Goal: Transaction & Acquisition: Purchase product/service

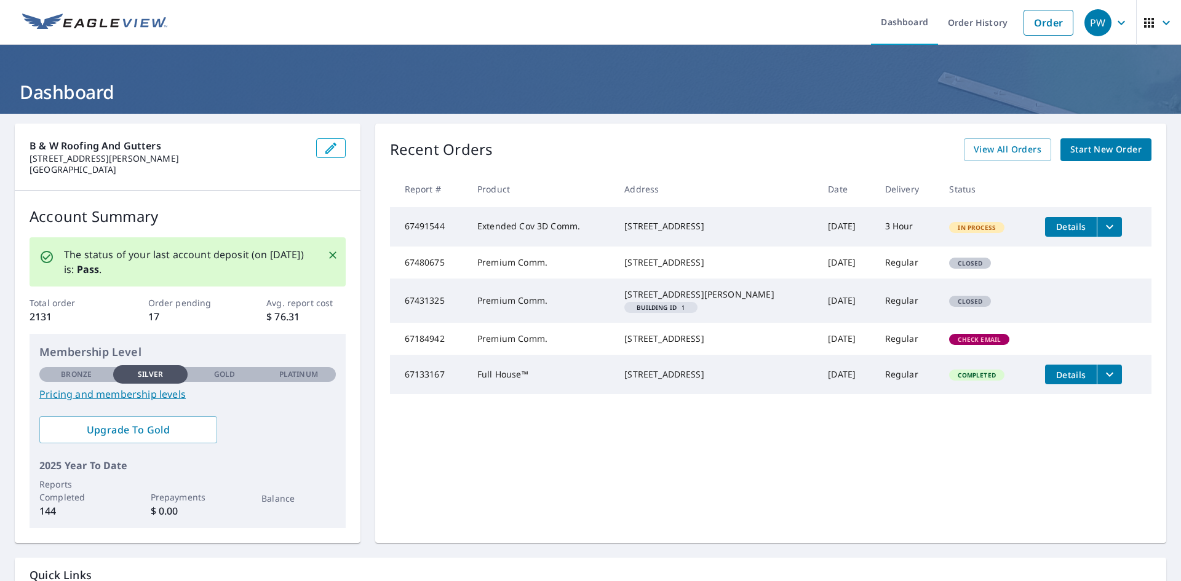
click at [1086, 145] on span "Start New Order" at bounding box center [1106, 149] width 71 height 15
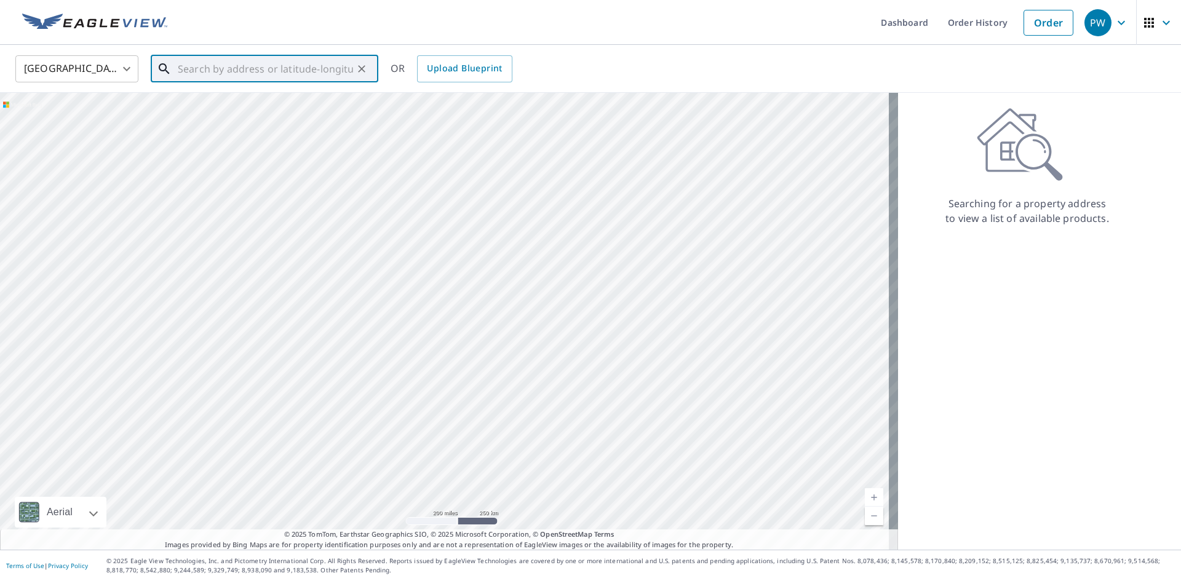
click at [318, 65] on input "text" at bounding box center [265, 69] width 175 height 34
click at [287, 72] on input "[STREET_ADDRESS]" at bounding box center [265, 69] width 175 height 34
click at [228, 111] on span "[STREET_ADDRESS]" at bounding box center [271, 104] width 193 height 15
type input "[STREET_ADDRESS]"
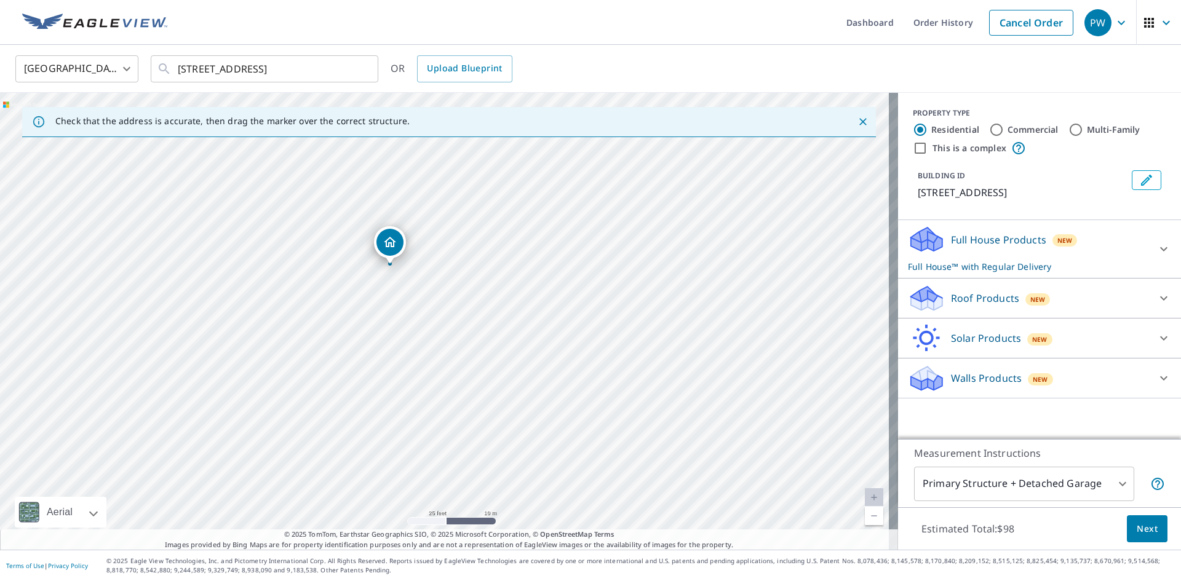
drag, startPoint x: 431, startPoint y: 262, endPoint x: 425, endPoint y: 330, distance: 68.0
click at [425, 330] on div "[STREET_ADDRESS]" at bounding box center [449, 321] width 898 height 457
drag, startPoint x: 474, startPoint y: 322, endPoint x: 474, endPoint y: 244, distance: 78.8
click at [476, 246] on div "[STREET_ADDRESS]" at bounding box center [449, 321] width 898 height 457
click at [1157, 295] on icon at bounding box center [1164, 298] width 15 height 15
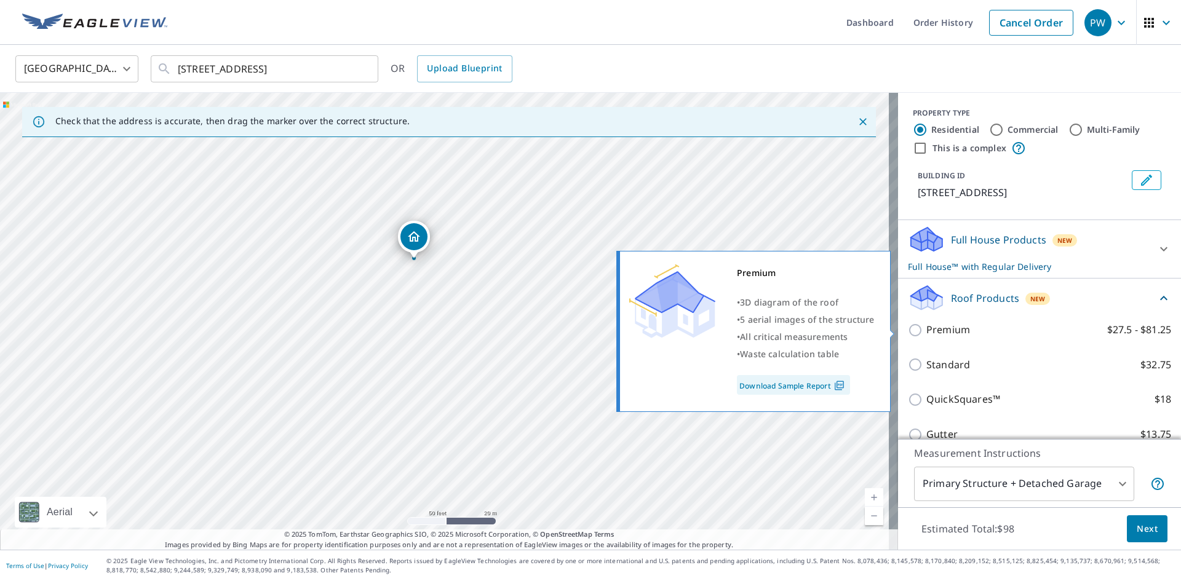
click at [1074, 332] on label "Premium $27.5 - $81.25" at bounding box center [1049, 329] width 245 height 15
click at [927, 332] on input "Premium $27.5 - $81.25" at bounding box center [917, 330] width 18 height 15
checkbox input "true"
checkbox input "false"
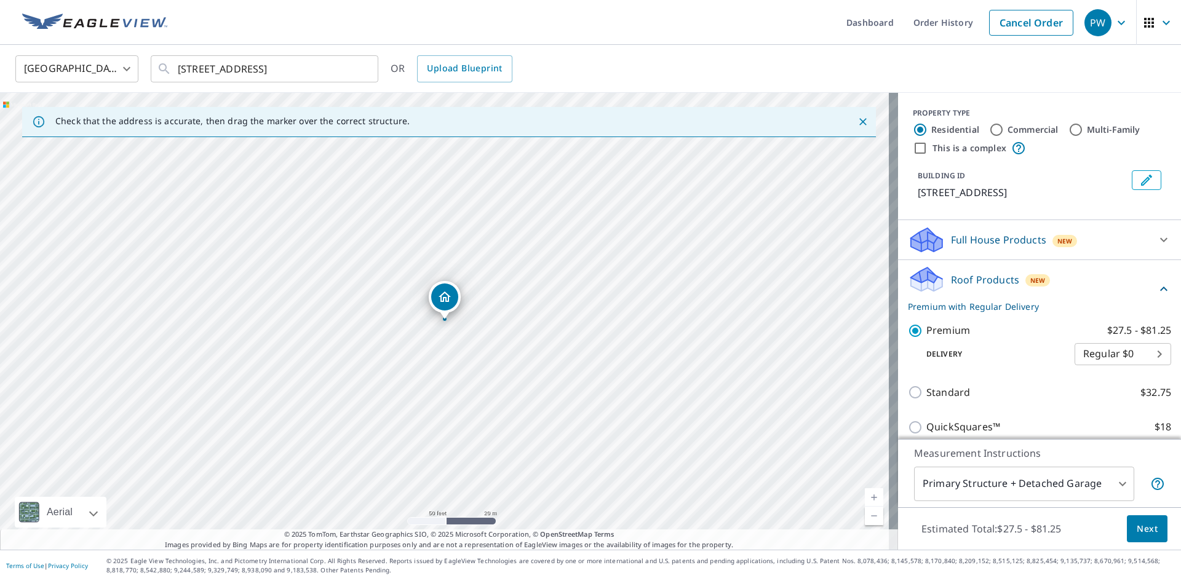
click at [1137, 530] on span "Next" at bounding box center [1147, 529] width 21 height 15
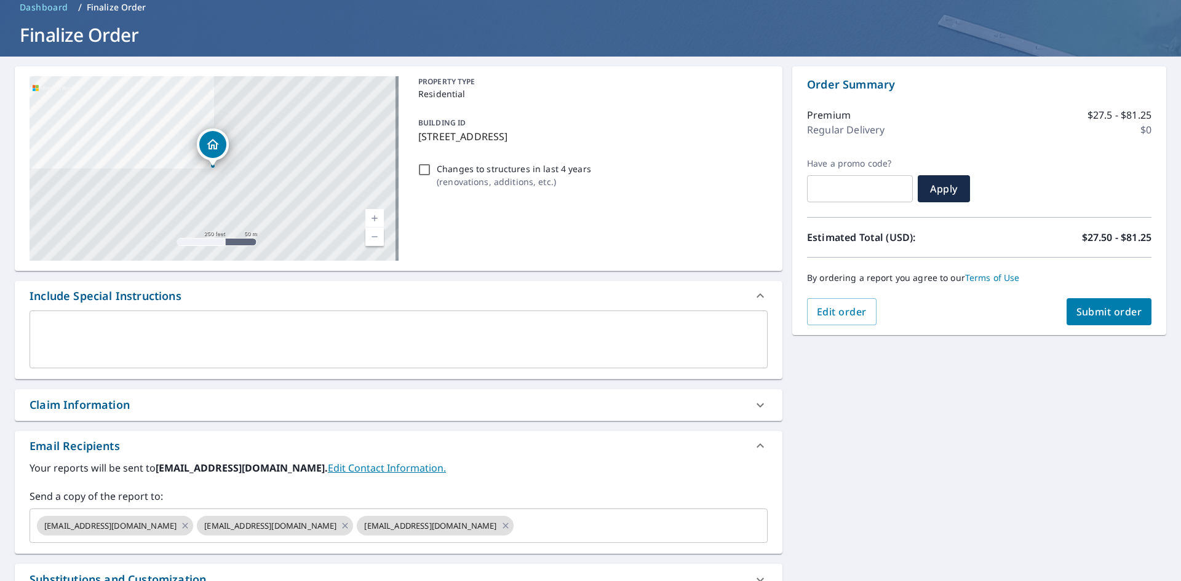
scroll to position [193, 0]
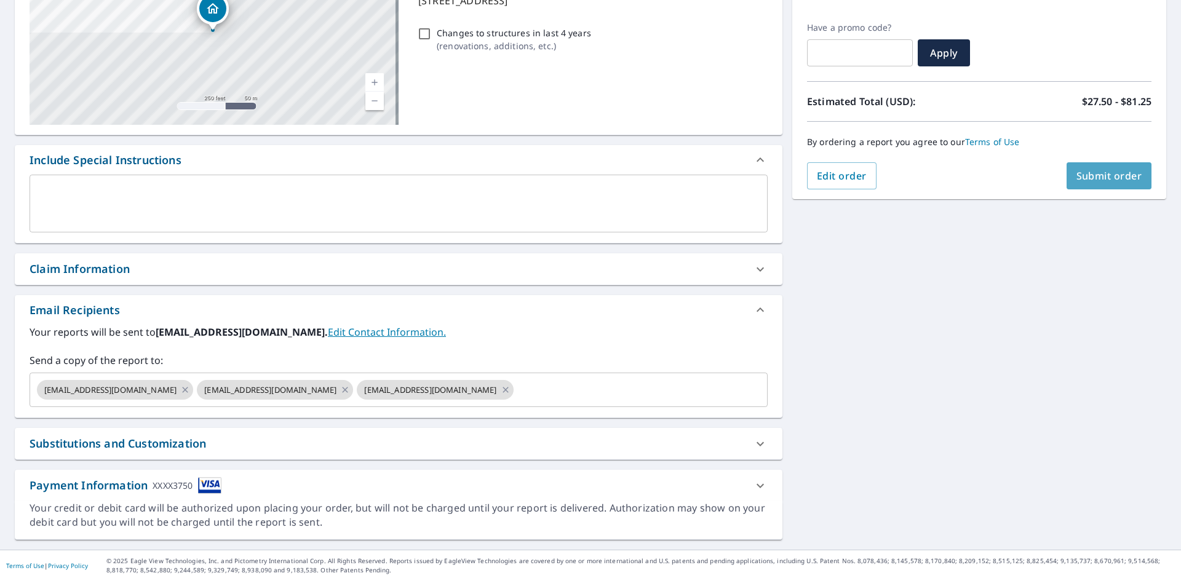
click at [1092, 179] on span "Submit order" at bounding box center [1110, 176] width 66 height 14
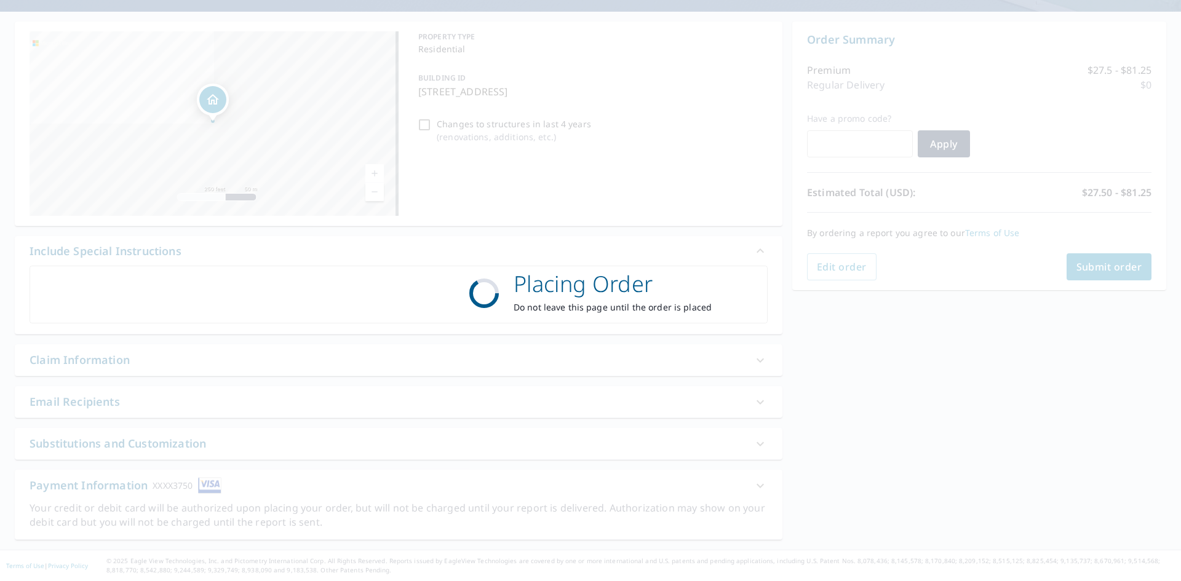
scroll to position [102, 0]
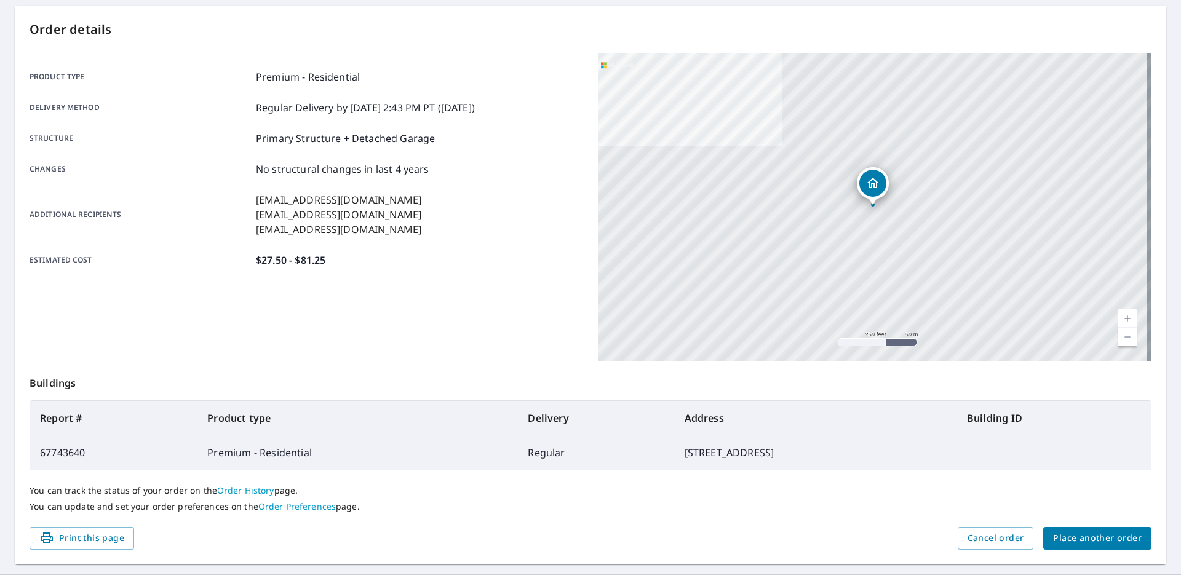
scroll to position [143, 0]
